Goal: Entertainment & Leisure: Consume media (video, audio)

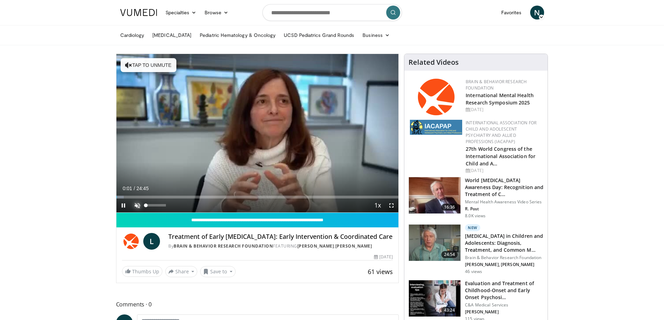
click at [138, 206] on span "Video Player" at bounding box center [137, 206] width 14 height 14
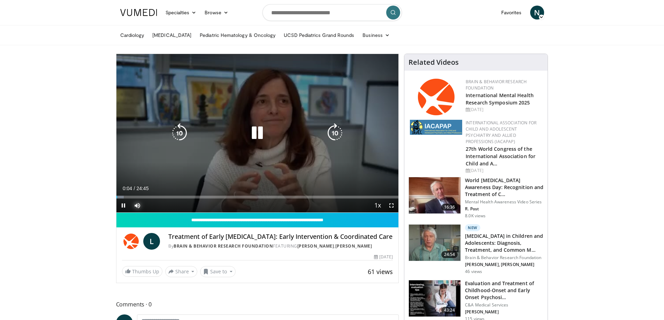
drag, startPoint x: 139, startPoint y: 195, endPoint x: 143, endPoint y: 195, distance: 4.2
click at [139, 195] on div "Loaded : 2.68% 00:04 02:01" at bounding box center [257, 195] width 282 height 7
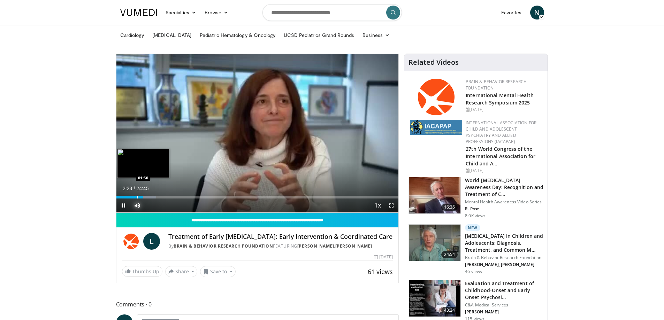
click at [137, 196] on div "Progress Bar" at bounding box center [137, 197] width 1 height 3
click at [129, 197] on div "01:49" at bounding box center [126, 197] width 21 height 3
click at [124, 197] on div "Progress Bar" at bounding box center [124, 197] width 1 height 3
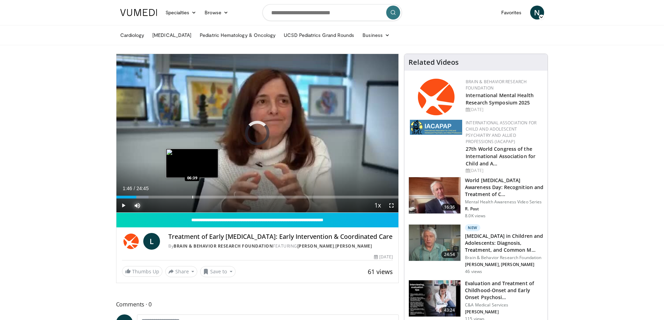
click at [192, 194] on div "Loaded : 11.43% 01:46 06:39" at bounding box center [257, 195] width 282 height 7
click at [186, 198] on div "Progress Bar" at bounding box center [186, 197] width 1 height 3
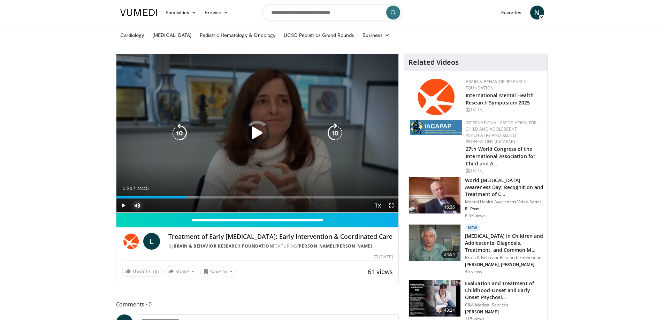
click at [178, 196] on div "06:09" at bounding box center [151, 197] width 70 height 3
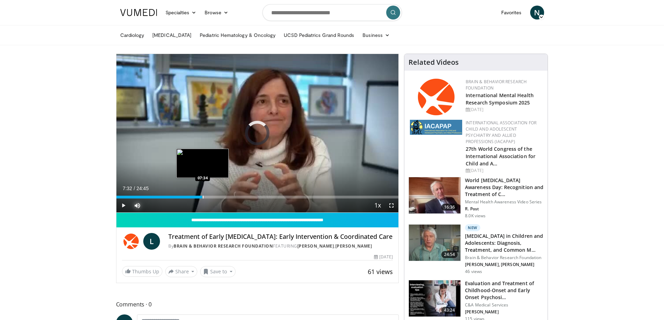
click at [203, 196] on div "Progress Bar" at bounding box center [203, 197] width 1 height 3
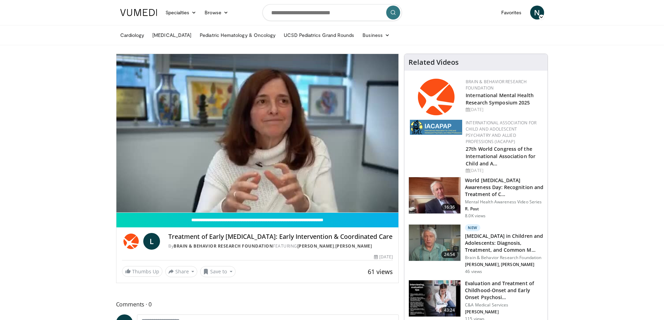
click at [209, 196] on div "10 seconds Tap to unmute" at bounding box center [257, 133] width 282 height 159
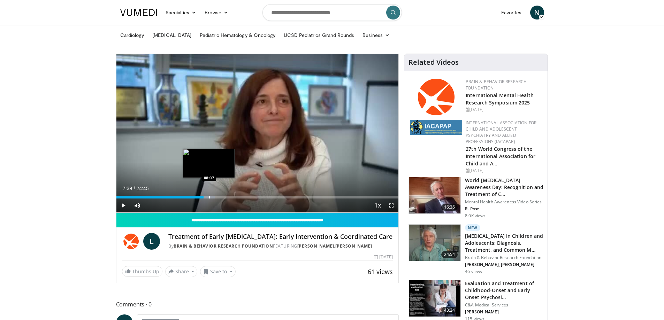
click at [209, 196] on div "Progress Bar" at bounding box center [209, 197] width 1 height 3
click at [121, 205] on span "Video Player" at bounding box center [123, 206] width 14 height 14
